Goal: Task Accomplishment & Management: Complete application form

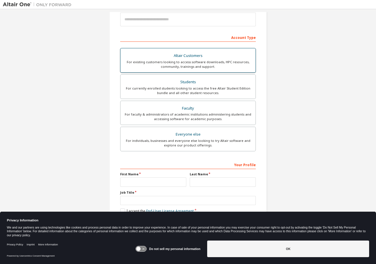
scroll to position [72, 0]
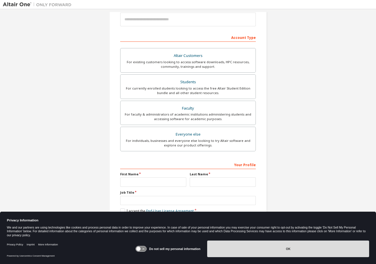
click at [252, 253] on button "OK" at bounding box center [288, 248] width 162 height 17
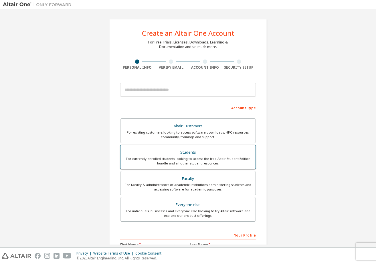
scroll to position [0, 0]
click at [201, 157] on div "For currently enrolled students looking to access the free Altair Student Editi…" at bounding box center [188, 160] width 128 height 9
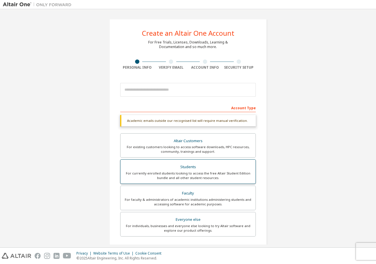
click at [192, 172] on div "For currently enrolled students looking to access the free Altair Student Editi…" at bounding box center [188, 175] width 128 height 9
